Goal: Find contact information: Find contact information

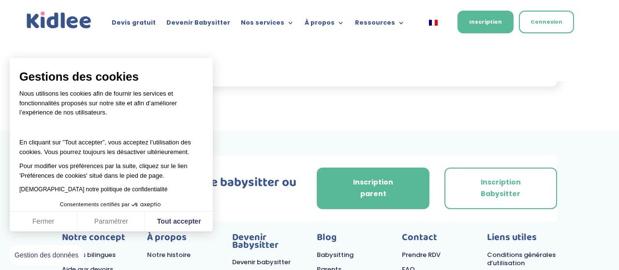
scroll to position [906, 0]
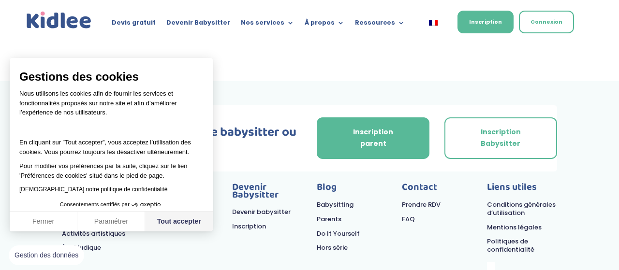
click at [162, 223] on button "Tout accepter" at bounding box center [179, 222] width 68 height 20
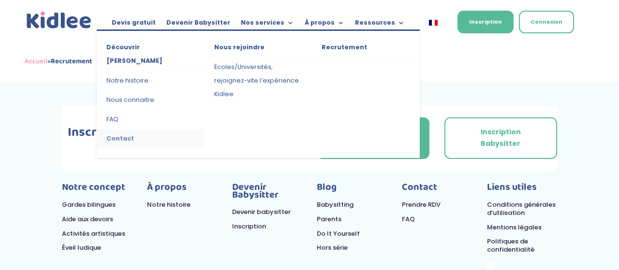
click at [128, 129] on link "Contact" at bounding box center [151, 138] width 108 height 19
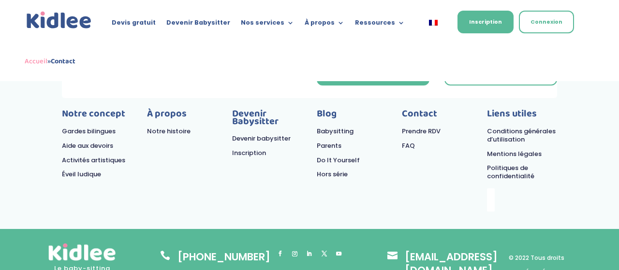
scroll to position [697, 0]
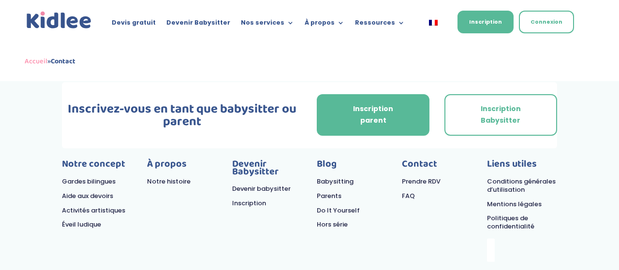
click at [179, 177] on link "Notre histoire" at bounding box center [169, 181] width 44 height 9
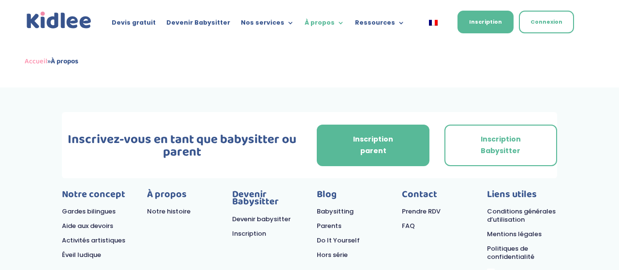
scroll to position [2002, 0]
